Goal: Task Accomplishment & Management: Manage account settings

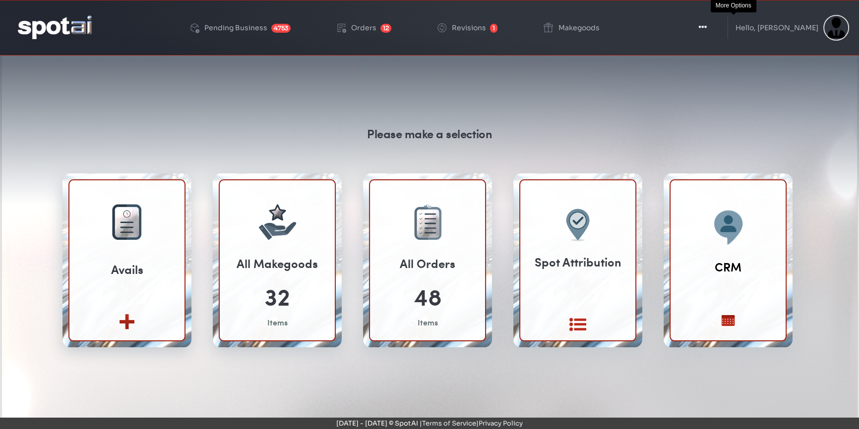
click at [707, 27] on icon "button" at bounding box center [703, 27] width 8 height 10
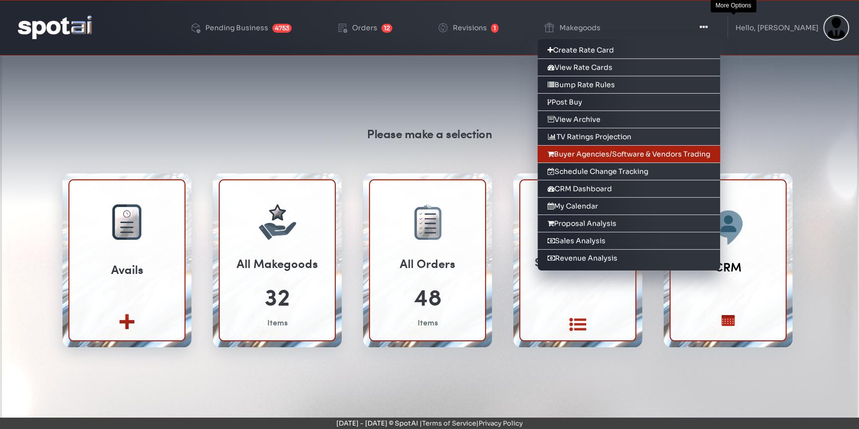
click at [653, 152] on link "Buyer Agencies/Software & Vendors Trading" at bounding box center [628, 154] width 182 height 17
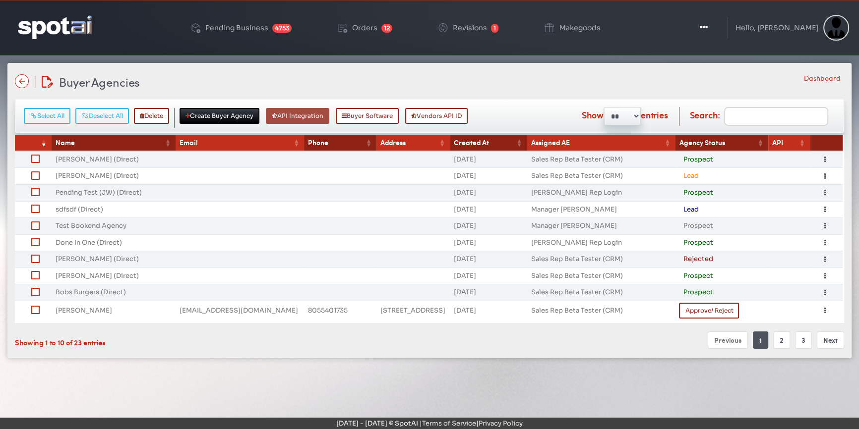
click at [303, 118] on button "API Integration" at bounding box center [297, 116] width 63 height 16
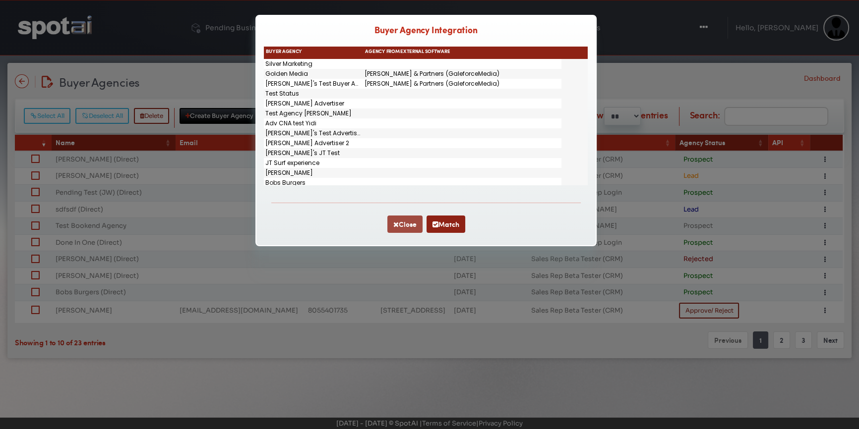
click at [390, 222] on button "Close" at bounding box center [404, 224] width 35 height 17
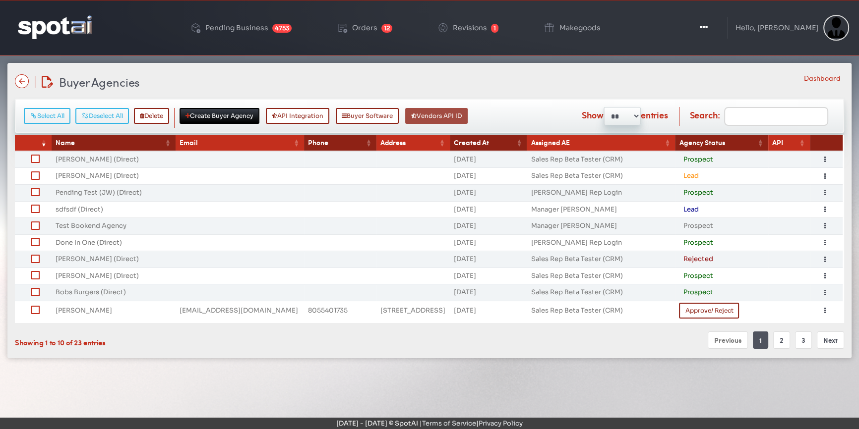
click at [444, 116] on button "Vendors API ID" at bounding box center [436, 116] width 62 height 16
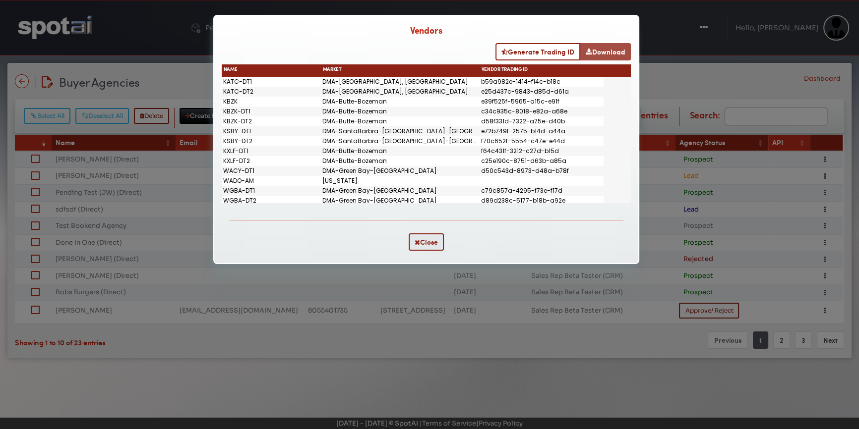
click at [607, 54] on button "Download" at bounding box center [605, 51] width 51 height 17
click at [432, 251] on button "Close" at bounding box center [426, 242] width 35 height 17
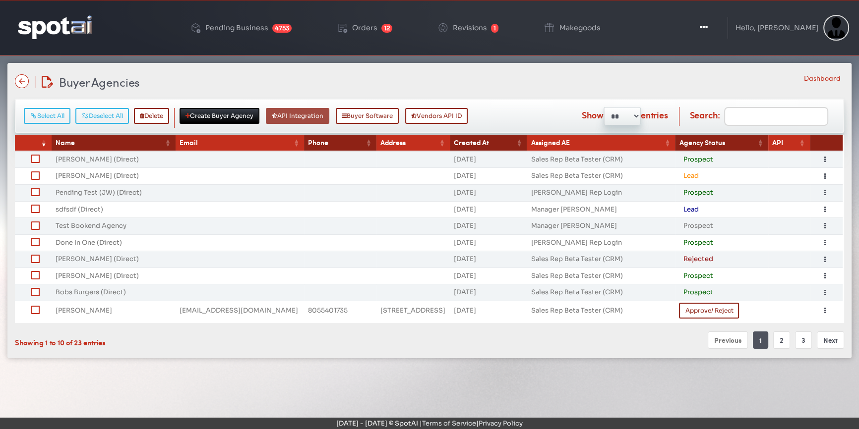
click at [311, 119] on button "API Integration" at bounding box center [297, 116] width 63 height 16
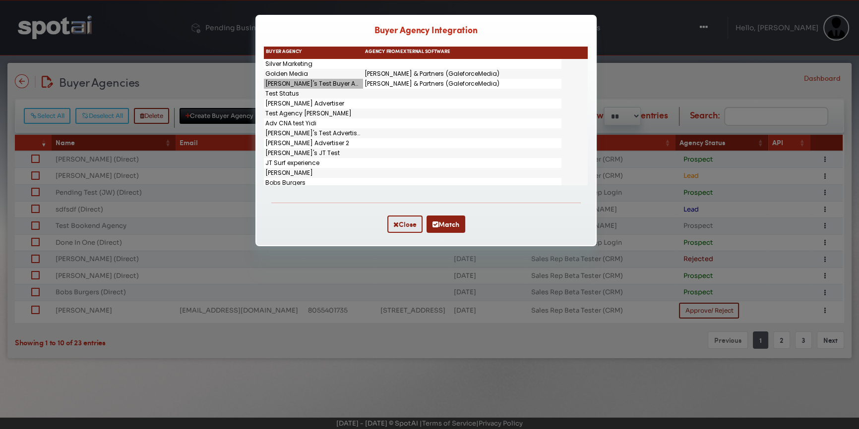
click at [315, 85] on div "[PERSON_NAME]'s Test Buyer Agency" at bounding box center [313, 84] width 99 height 10
click at [293, 66] on div "Silver Marketing" at bounding box center [313, 64] width 99 height 10
click at [300, 116] on div "Test Agency [PERSON_NAME]" at bounding box center [313, 114] width 99 height 10
click at [322, 84] on div "[PERSON_NAME]'s Test Buyer Agency" at bounding box center [313, 84] width 99 height 10
click at [297, 95] on div "Test Status" at bounding box center [313, 94] width 99 height 10
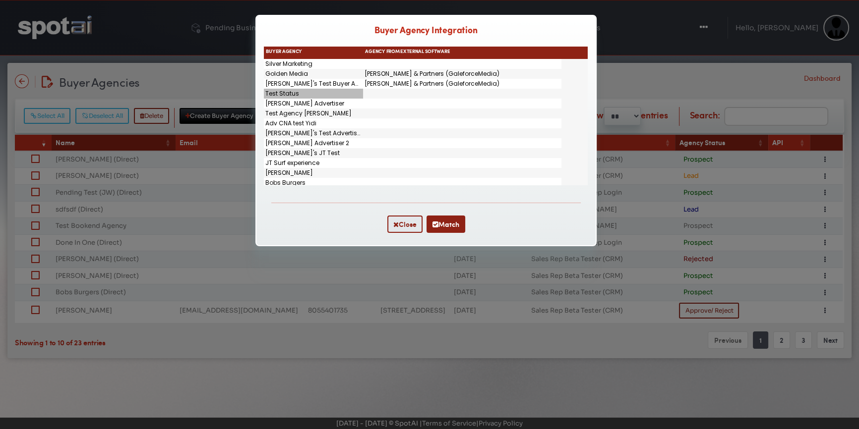
click at [297, 78] on div "Golden Media" at bounding box center [313, 74] width 99 height 10
click at [299, 88] on div "[PERSON_NAME]'s Test Buyer Agency" at bounding box center [313, 84] width 99 height 10
click at [299, 79] on div "Golden Media" at bounding box center [313, 74] width 99 height 10
click at [299, 84] on div "[PERSON_NAME]'s Test Buyer Agency" at bounding box center [313, 84] width 99 height 10
click at [410, 229] on button "Close" at bounding box center [404, 224] width 35 height 17
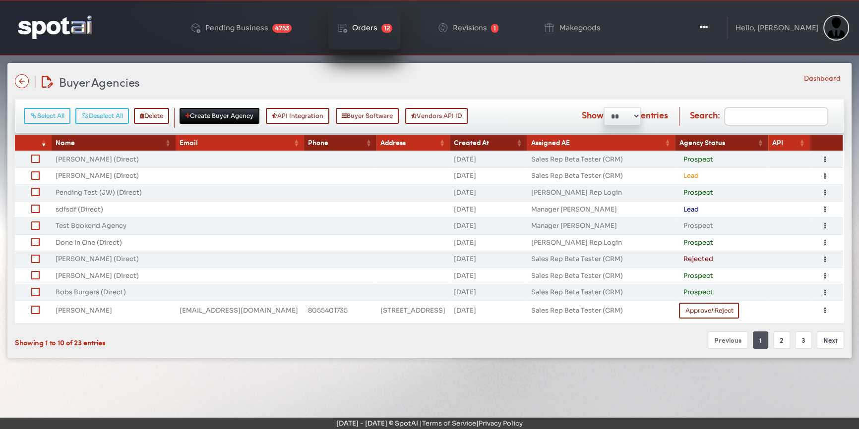
click at [375, 28] on div "Orders" at bounding box center [364, 27] width 25 height 7
click at [780, 338] on link "2" at bounding box center [781, 340] width 17 height 17
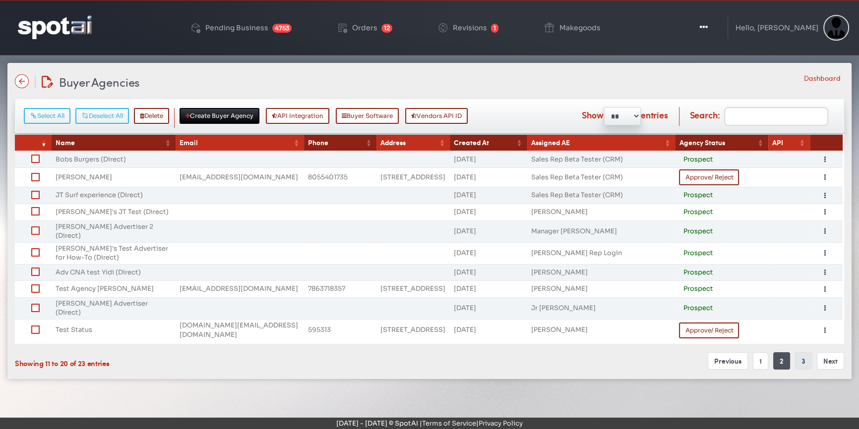
click at [807, 353] on link "3" at bounding box center [803, 361] width 17 height 17
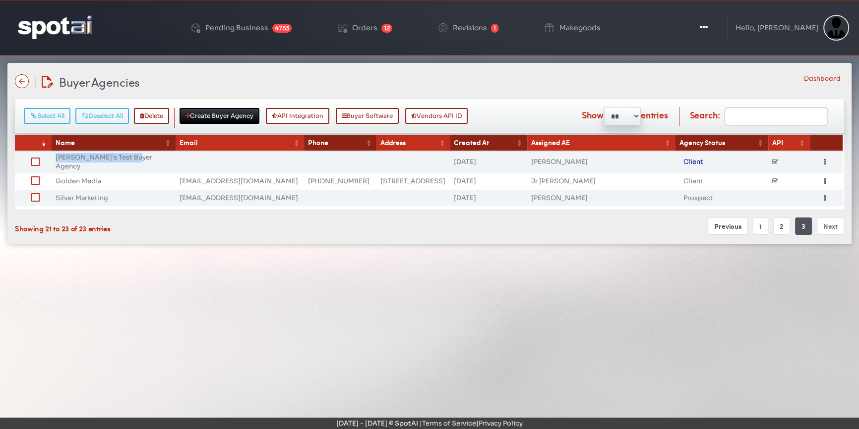
drag, startPoint x: 137, startPoint y: 159, endPoint x: 55, endPoint y: 156, distance: 81.8
click at [55, 156] on td "[PERSON_NAME]'s Test Buyer Agency" at bounding box center [114, 162] width 124 height 22
copy td "[PERSON_NAME]'s Test Buyer Agency"
click at [438, 117] on button "Vendors API ID" at bounding box center [436, 116] width 62 height 16
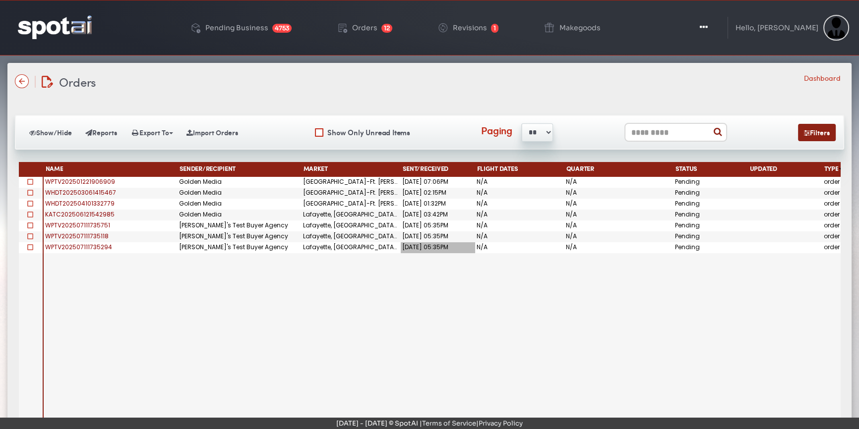
click at [415, 245] on div "07/11/2025 05:35PM" at bounding box center [438, 247] width 74 height 11
click at [416, 211] on div "06/12/2025 03:42PM" at bounding box center [438, 215] width 74 height 11
click at [407, 225] on div "07/11/2025 05:35PM" at bounding box center [438, 226] width 74 height 11
click at [417, 246] on div "07/11/2025 05:35PM" at bounding box center [438, 247] width 74 height 11
click at [92, 247] on span "WPTV202507111735294" at bounding box center [78, 247] width 67 height 8
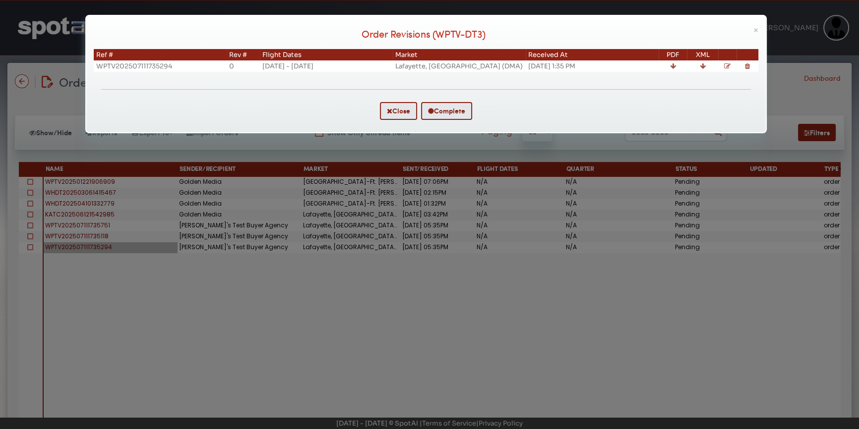
click at [672, 65] on icon at bounding box center [673, 66] width 6 height 6
click at [393, 109] on button "Close" at bounding box center [398, 111] width 37 height 18
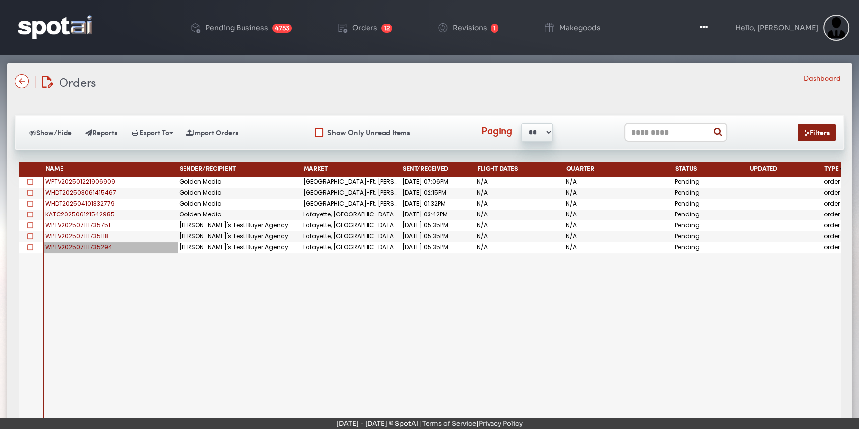
click at [84, 245] on span "WPTV202507111735294" at bounding box center [78, 247] width 67 height 8
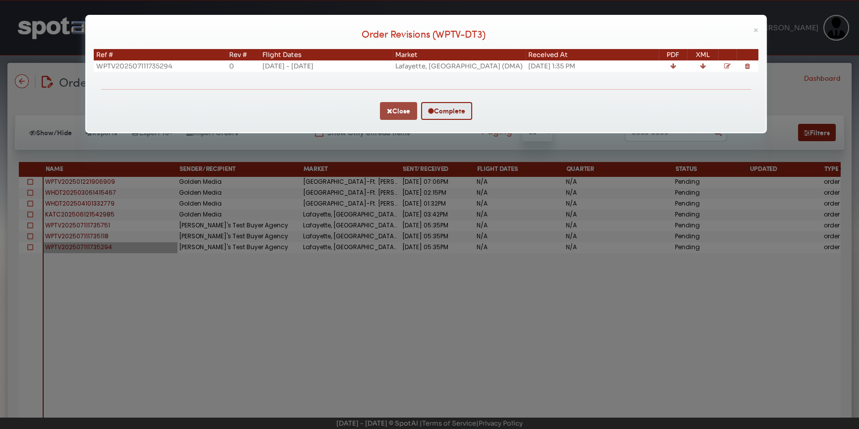
click at [387, 109] on icon "button" at bounding box center [389, 111] width 5 height 7
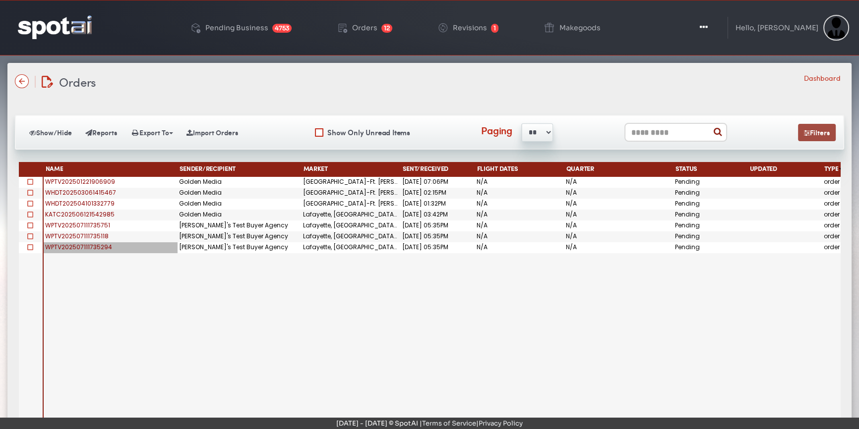
click at [821, 137] on button "Filters" at bounding box center [817, 132] width 38 height 17
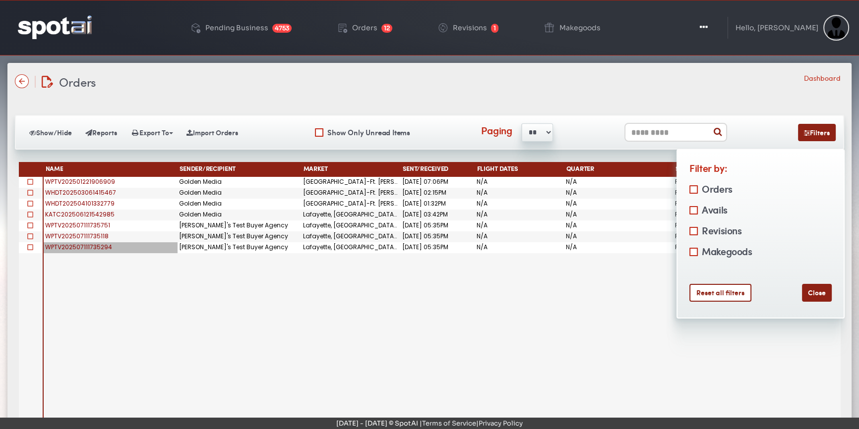
click at [726, 248] on label "Makegoods" at bounding box center [725, 251] width 53 height 16
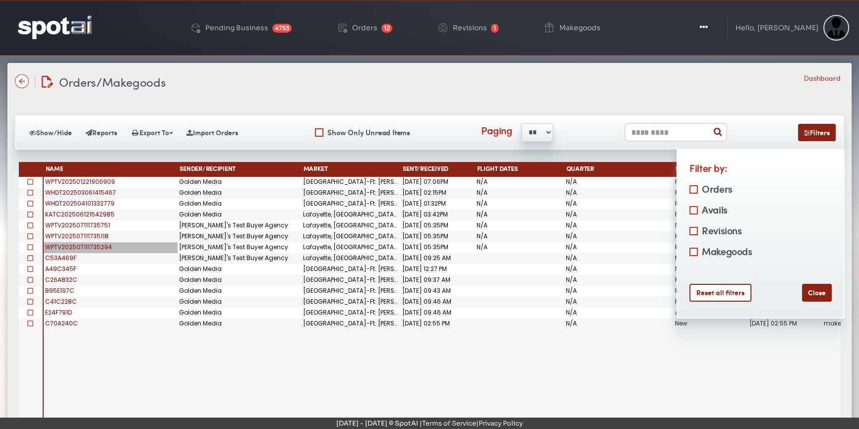
click at [223, 380] on div "C53A469F Jen's Test Buyer Agency Lafayette, LA (DMA) 07/22/2025 09:25 AM N/A Ne…" at bounding box center [442, 298] width 797 height 243
click at [813, 289] on button "Close" at bounding box center [817, 293] width 30 height 18
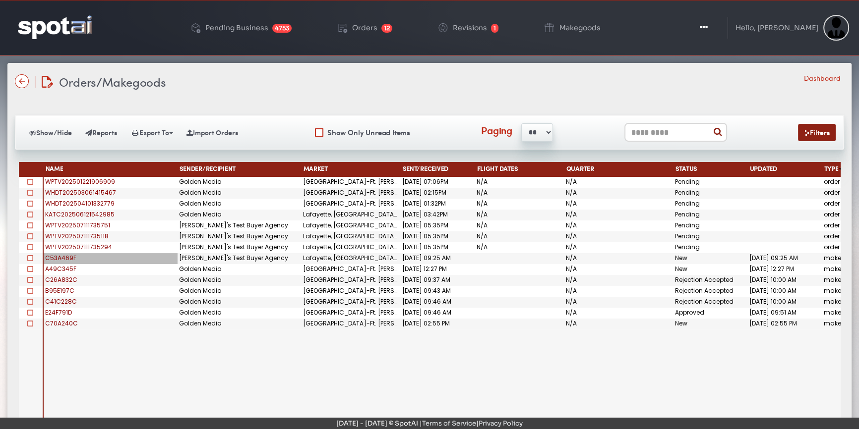
click at [69, 254] on span "C53A469F" at bounding box center [60, 258] width 31 height 8
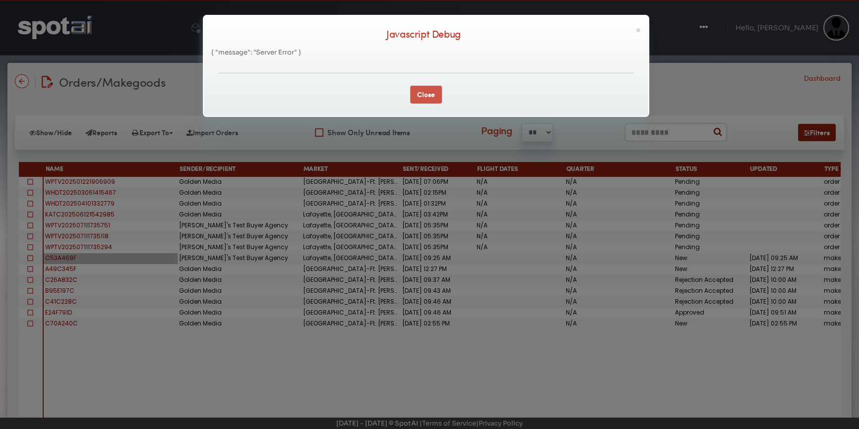
click at [416, 93] on button "Close" at bounding box center [426, 95] width 32 height 18
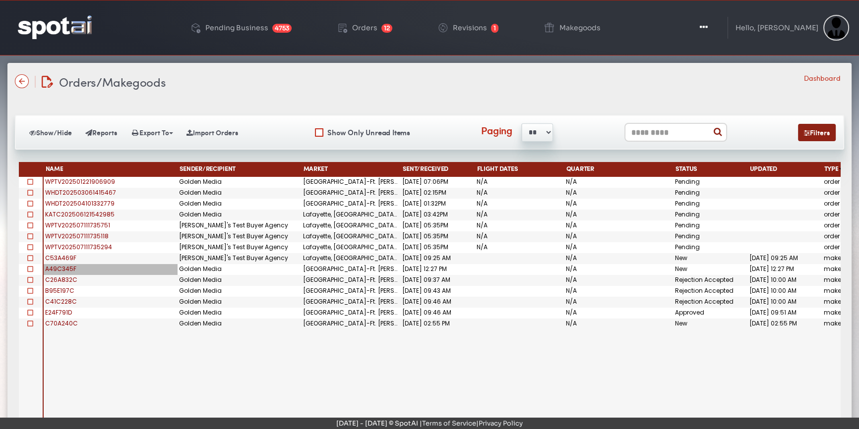
click at [55, 266] on span "A49C345F" at bounding box center [60, 269] width 31 height 8
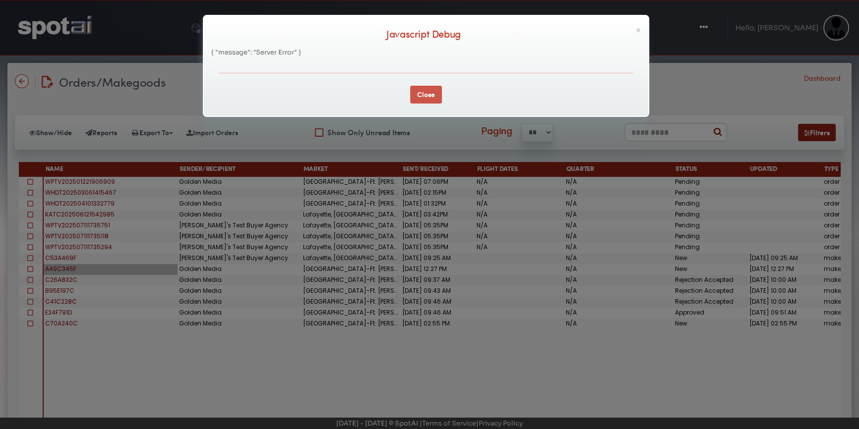
click at [422, 95] on button "Close" at bounding box center [426, 95] width 32 height 18
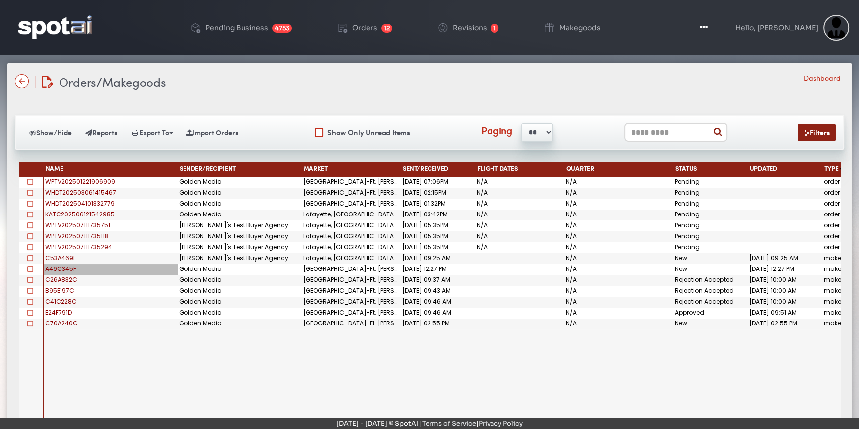
click at [70, 254] on span "C53A469F" at bounding box center [60, 258] width 31 height 8
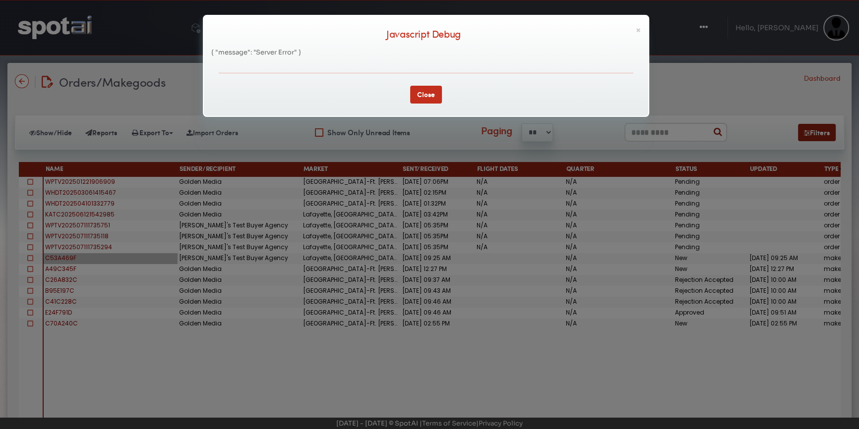
click at [418, 322] on div "× Javascript Debug { "message": "Server Error" } Close" at bounding box center [429, 214] width 859 height 429
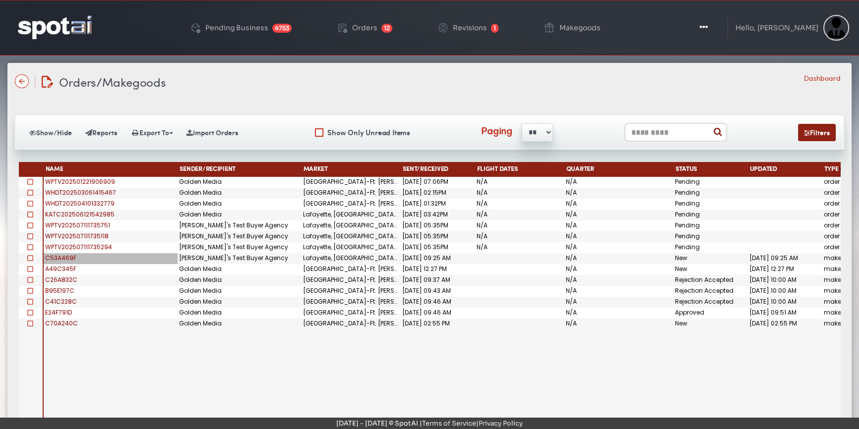
click at [46, 254] on span "C53A469F" at bounding box center [60, 258] width 31 height 8
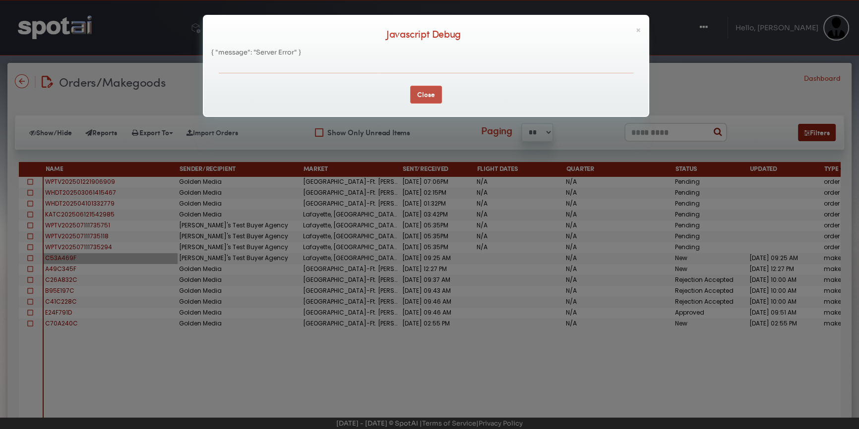
click at [425, 94] on button "Close" at bounding box center [426, 95] width 32 height 18
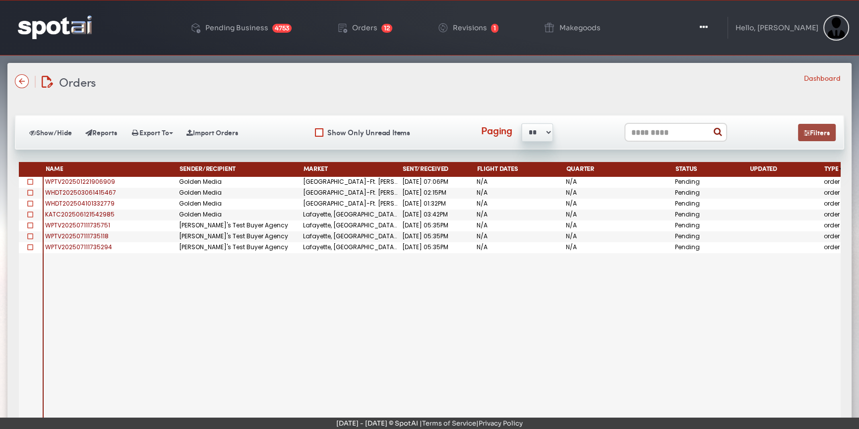
click at [799, 127] on button "Filters" at bounding box center [817, 132] width 38 height 17
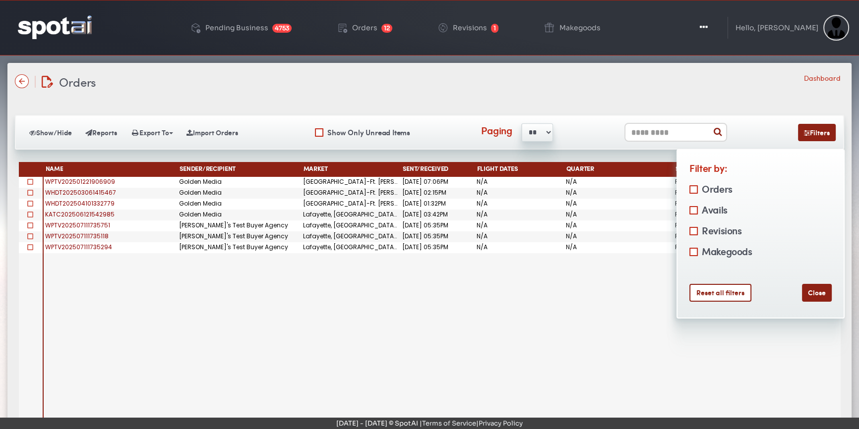
click at [736, 249] on label "Makegoods" at bounding box center [725, 251] width 53 height 16
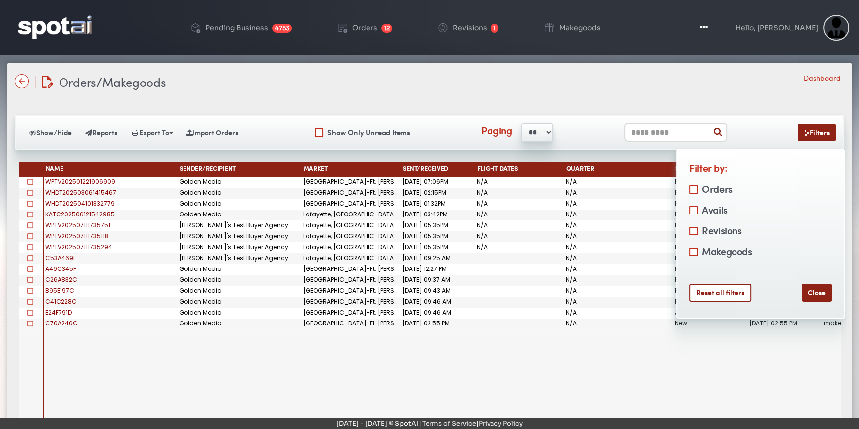
click at [65, 256] on span "C53A469F" at bounding box center [60, 258] width 31 height 8
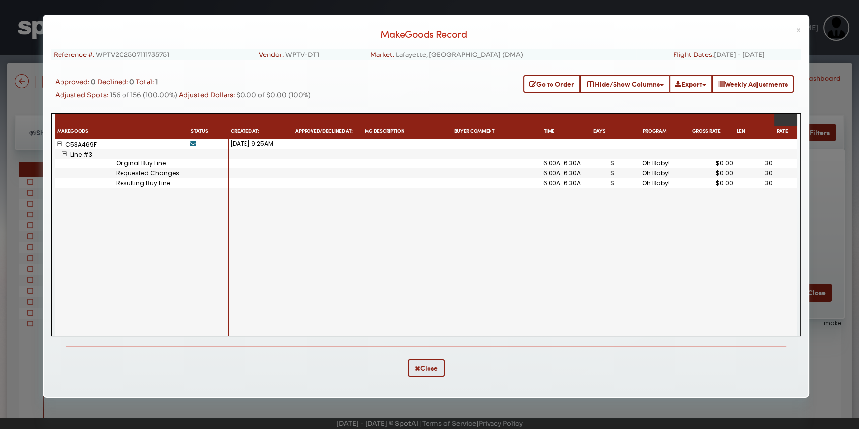
click at [154, 165] on div "Original Buy Line" at bounding box center [152, 164] width 74 height 10
click at [153, 177] on div "Requested Changes" at bounding box center [152, 174] width 74 height 10
click at [150, 183] on div "Resulting Buy Line" at bounding box center [152, 183] width 74 height 10
click at [538, 80] on button "Go to Order" at bounding box center [551, 83] width 57 height 17
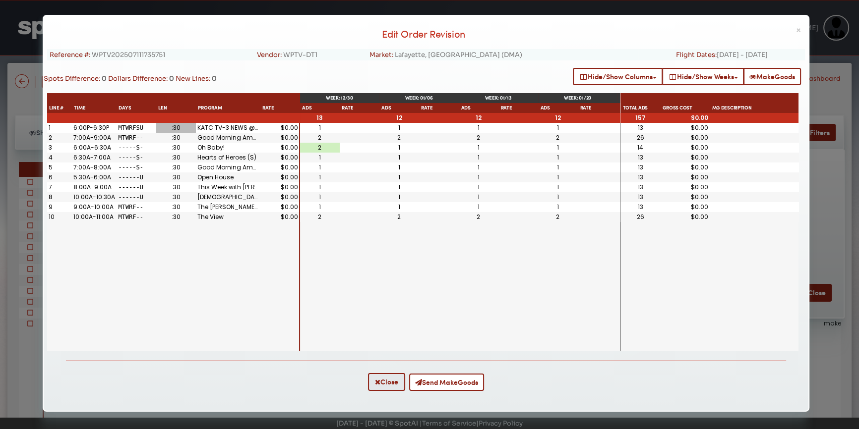
click at [188, 129] on div ":30" at bounding box center [176, 128] width 36 height 6
click at [74, 125] on div "6:00P-6:30P" at bounding box center [93, 128] width 41 height 6
drag, startPoint x: 203, startPoint y: 129, endPoint x: 307, endPoint y: 145, distance: 105.3
click at [205, 129] on div "KATC TV-3 NEWS @6" at bounding box center [228, 128] width 64 height 10
click at [336, 148] on div "2" at bounding box center [319, 148] width 36 height 6
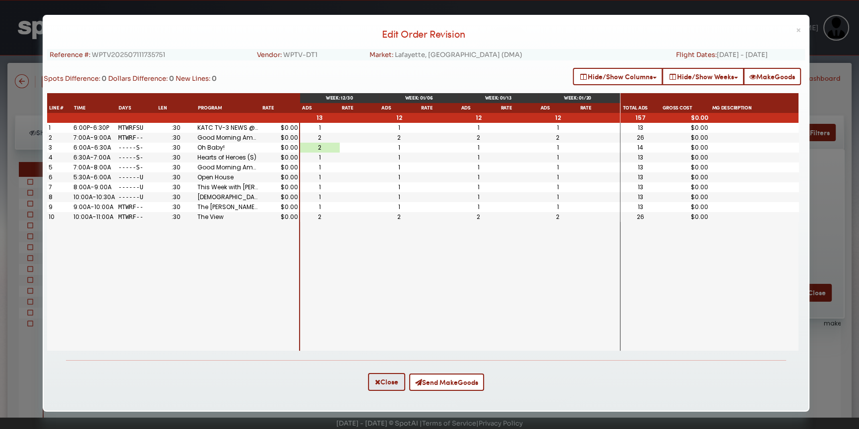
click at [635, 131] on div "13" at bounding box center [640, 128] width 40 height 10
click at [330, 127] on div "1" at bounding box center [319, 128] width 36 height 6
click at [325, 188] on div "1" at bounding box center [319, 187] width 36 height 6
click at [353, 232] on div "1 1 1 1 1 2 2 2 2 2 2 1 1 1 1 1 1 1 1 1 1 1 1 1 1 1 1 1 1 1 1 1 1 1 1 1 1 1 1 1…" at bounding box center [460, 237] width 320 height 228
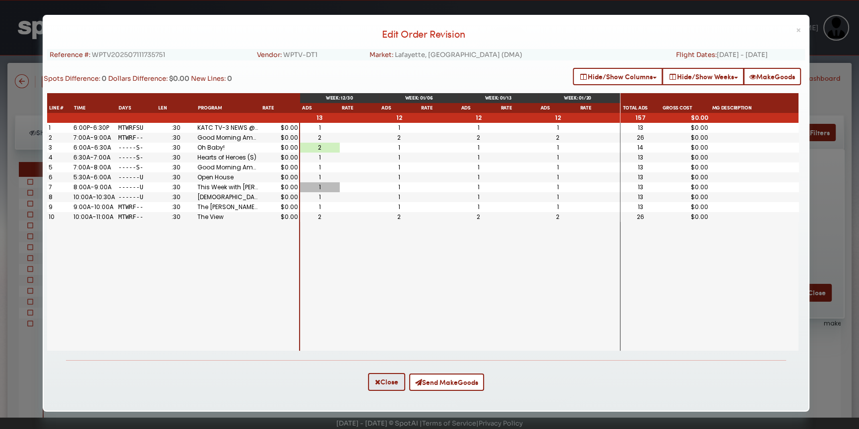
click at [319, 191] on div "1" at bounding box center [320, 187] width 40 height 10
click at [319, 190] on div "1" at bounding box center [319, 187] width 36 height 6
type input "*"
click at [405, 184] on div "1" at bounding box center [399, 187] width 36 height 6
click at [796, 28] on span "×" at bounding box center [798, 30] width 5 height 10
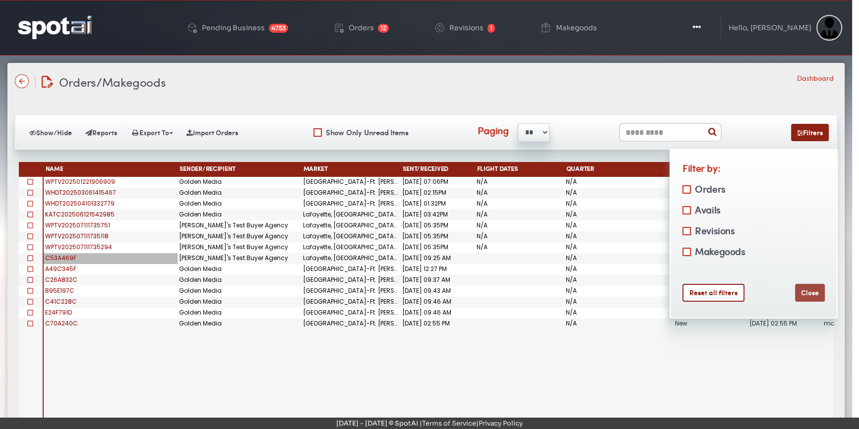
click at [807, 293] on button "Close" at bounding box center [810, 293] width 30 height 18
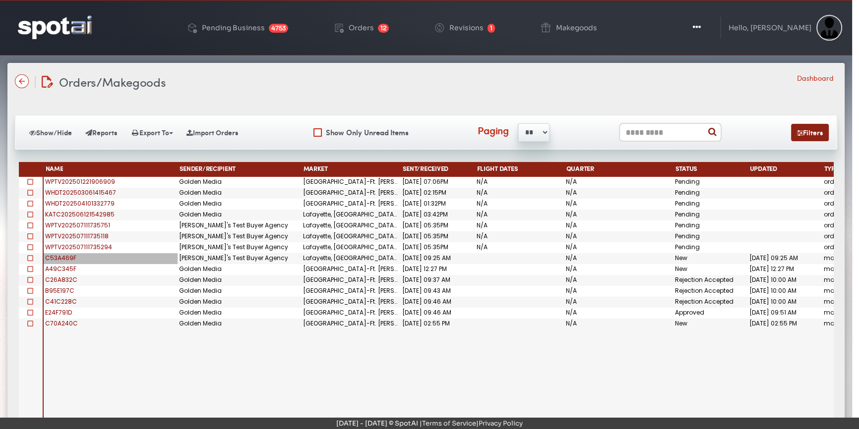
click at [475, 387] on div "C53A469F Jen's Test Buyer Agency Lafayette, LA (DMA) 07/22/2025 09:25 AM N/A Ne…" at bounding box center [439, 298] width 790 height 243
click at [144, 79] on span "Orders/Makegoods" at bounding box center [112, 81] width 107 height 17
click at [73, 74] on span "Orders/Makegoods" at bounding box center [112, 81] width 107 height 17
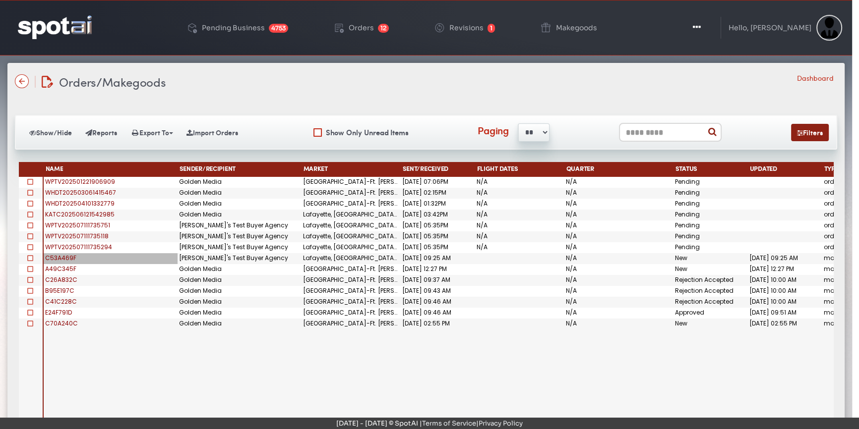
click at [162, 80] on span "Orders/Makegoods" at bounding box center [112, 81] width 107 height 17
click at [56, 259] on span "C53A469F" at bounding box center [60, 258] width 31 height 8
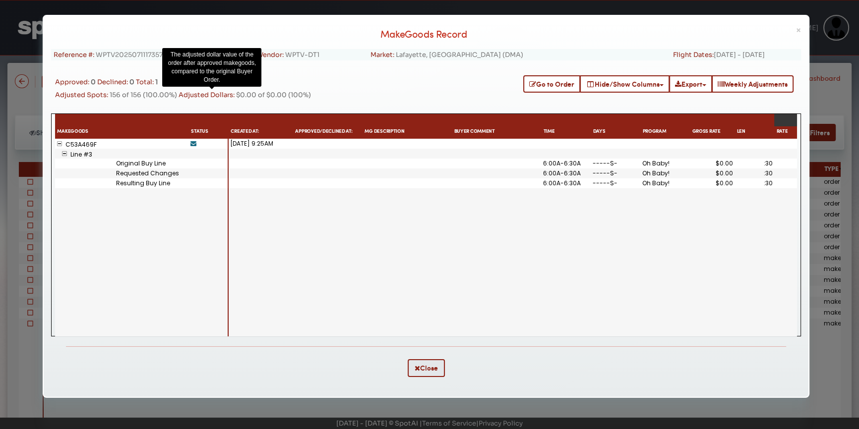
click at [233, 96] on icon "Adjusted Dollars:" at bounding box center [206, 95] width 56 height 8
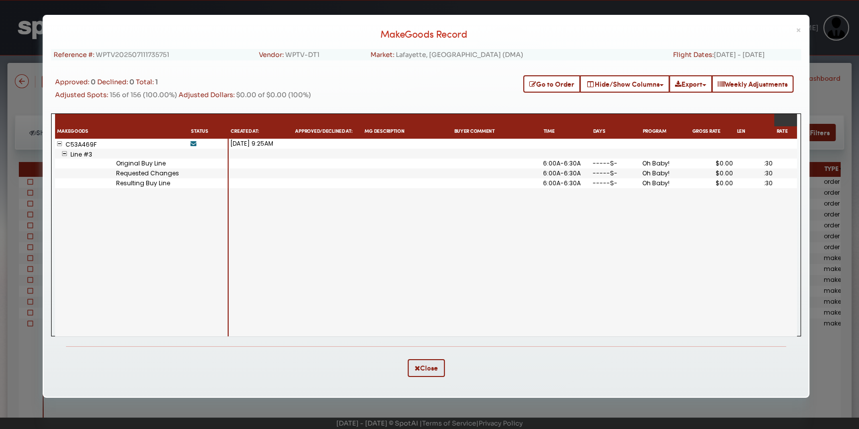
click at [254, 95] on span "$0.00 of $0.00 (100%)" at bounding box center [273, 95] width 75 height 8
drag, startPoint x: 323, startPoint y: 93, endPoint x: 246, endPoint y: 94, distance: 76.4
click at [246, 94] on div "Approved: 0 Declined: 0 Total: 1 Adjusted Spots: 156 of 156 (100.00%) Adjusted …" at bounding box center [240, 86] width 371 height 23
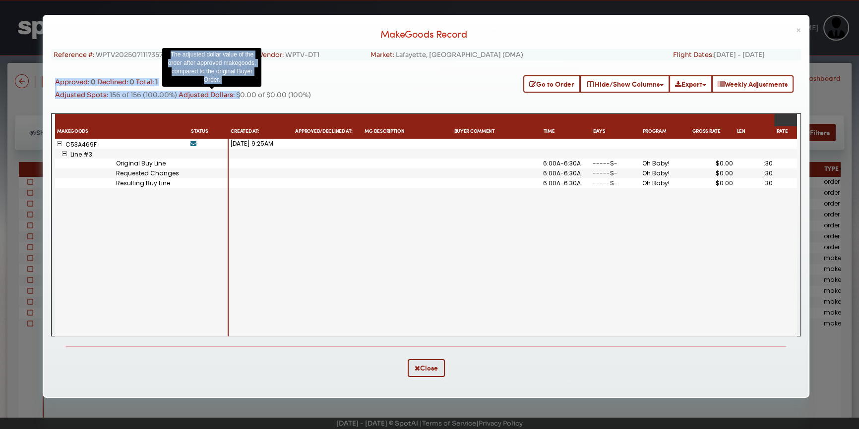
click at [208, 92] on icon "Adjusted Dollars:" at bounding box center [206, 95] width 56 height 8
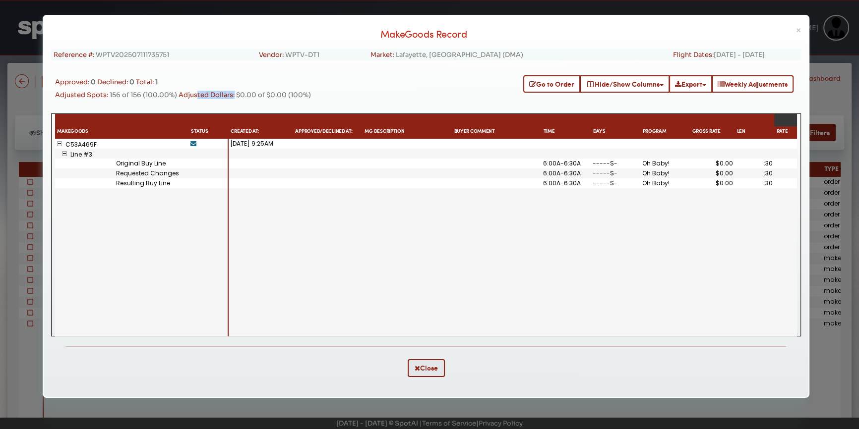
drag, startPoint x: 186, startPoint y: 96, endPoint x: 242, endPoint y: 96, distance: 56.0
click at [236, 96] on span "Adjusted Dollars:" at bounding box center [207, 95] width 58 height 8
click at [727, 78] on button "Weekly Adjustments" at bounding box center [753, 83] width 82 height 17
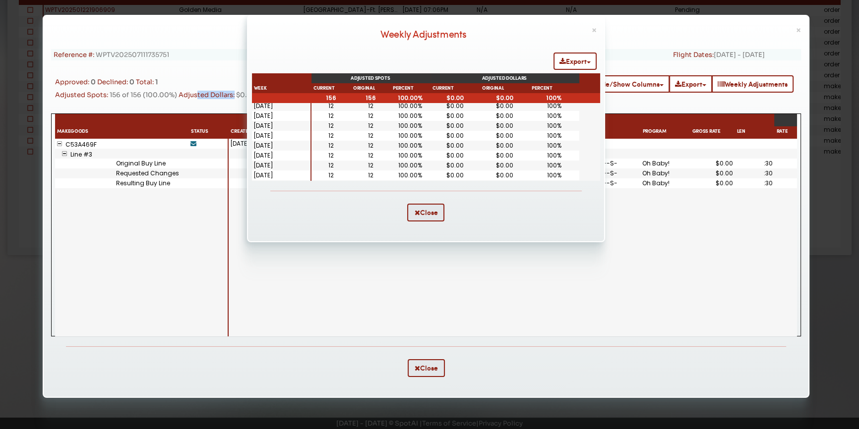
scroll to position [180, 0]
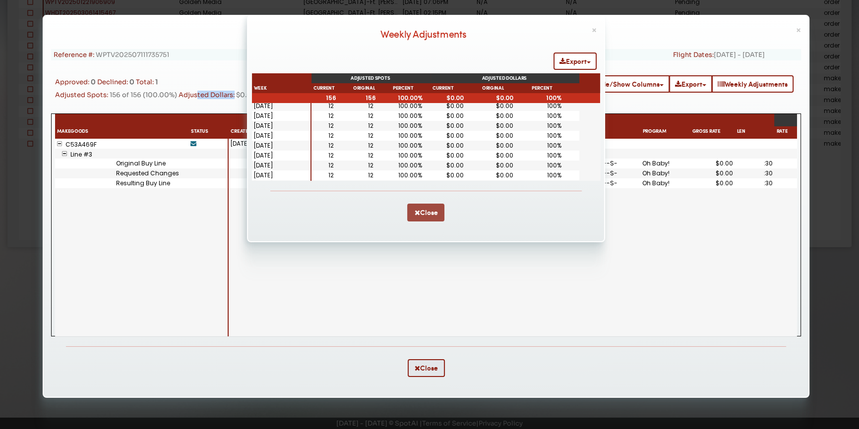
click at [434, 209] on button "Close" at bounding box center [425, 213] width 37 height 18
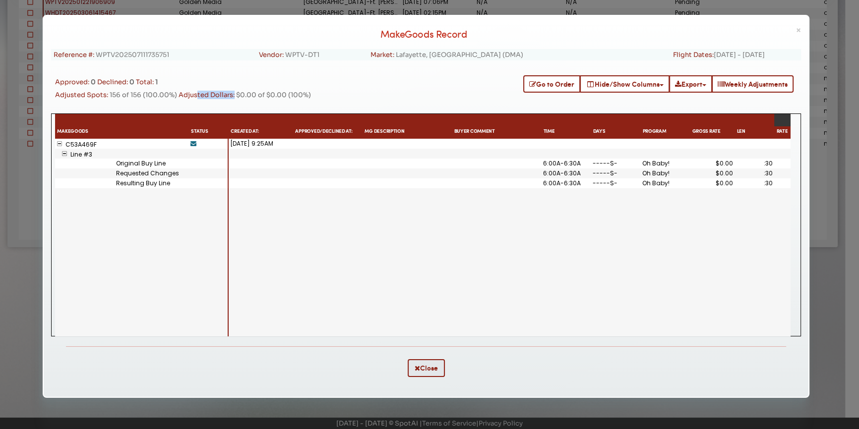
click at [374, 268] on div "07/22/2025 9:25AM 6:00A-6:30A -----S- Oh Baby! $0.00 :30 6:00A-6:30A -----S- Oh…" at bounding box center [510, 238] width 562 height 198
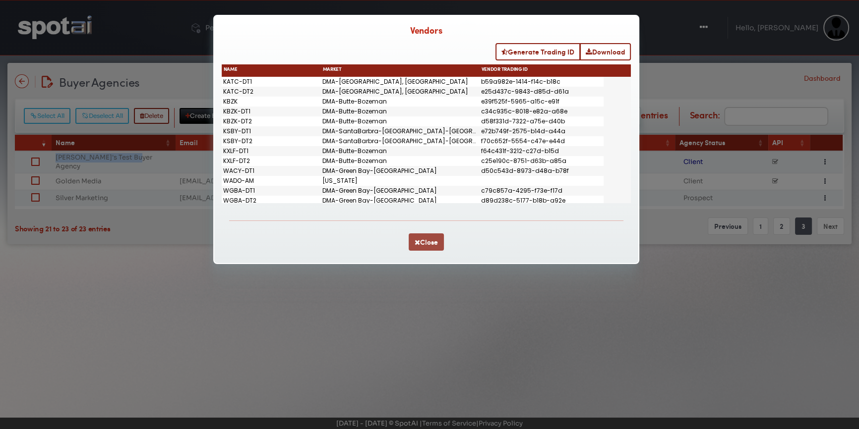
click at [432, 247] on button "Close" at bounding box center [426, 242] width 35 height 17
